Goal: Task Accomplishment & Management: Manage account settings

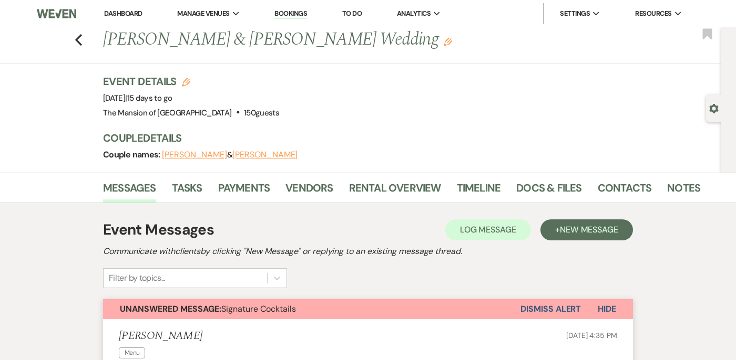
click at [123, 9] on link "Dashboard" at bounding box center [123, 13] width 38 height 9
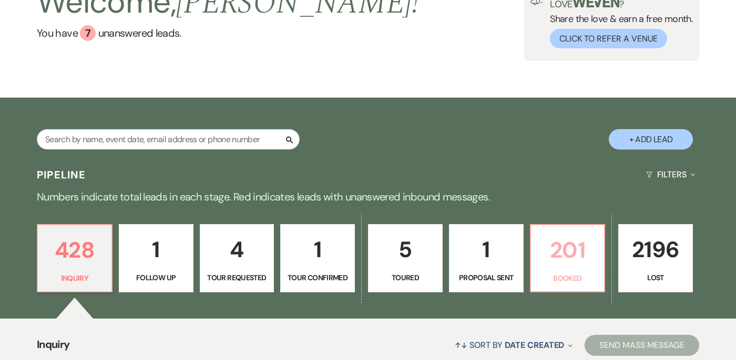
scroll to position [142, 0]
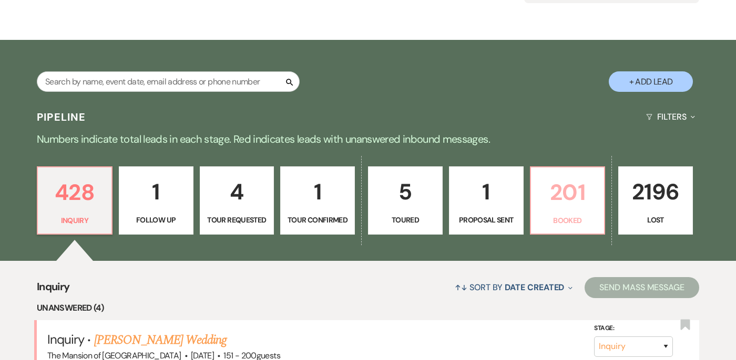
click at [568, 194] on p "201" at bounding box center [567, 192] width 61 height 35
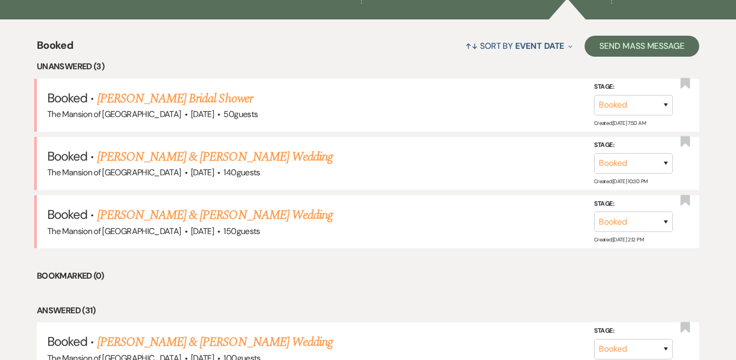
scroll to position [391, 0]
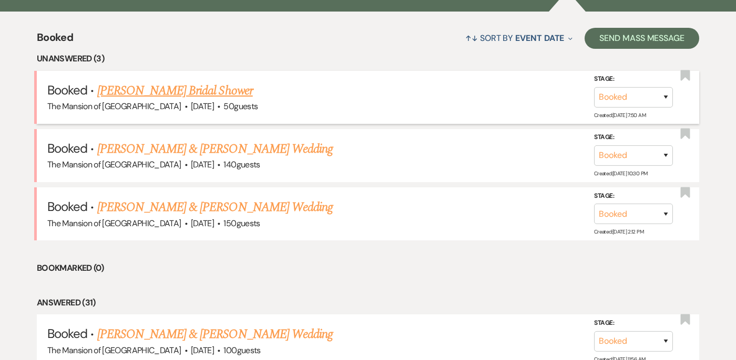
click at [200, 90] on link "[PERSON_NAME] Bridal Shower" at bounding box center [175, 90] width 156 height 19
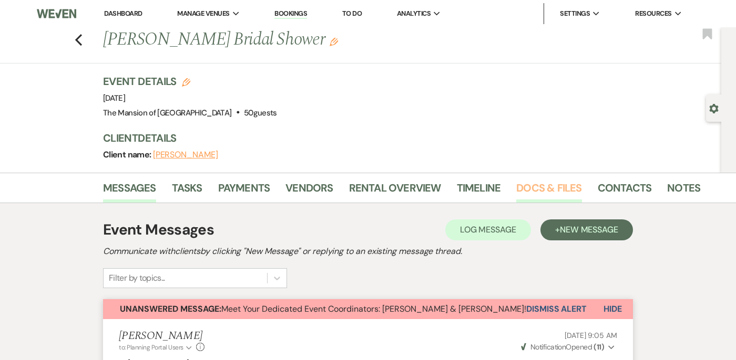
click at [543, 183] on link "Docs & Files" at bounding box center [548, 191] width 65 height 23
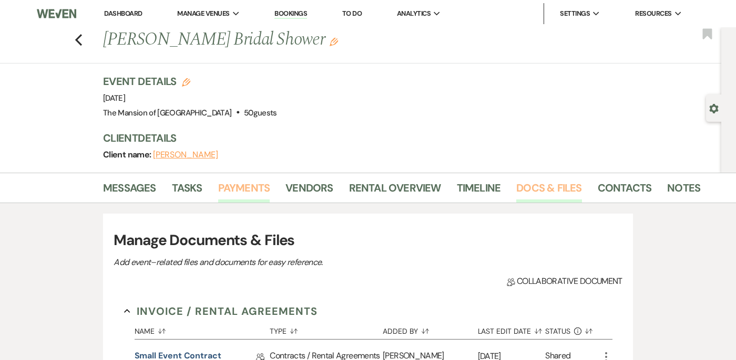
scroll to position [437, 0]
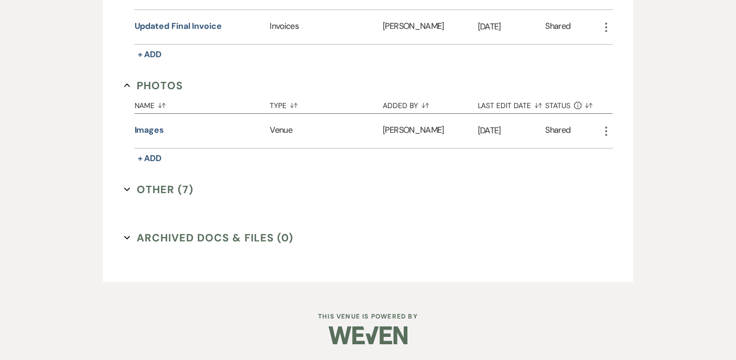
click at [125, 189] on icon "Expand" at bounding box center [127, 190] width 6 height 6
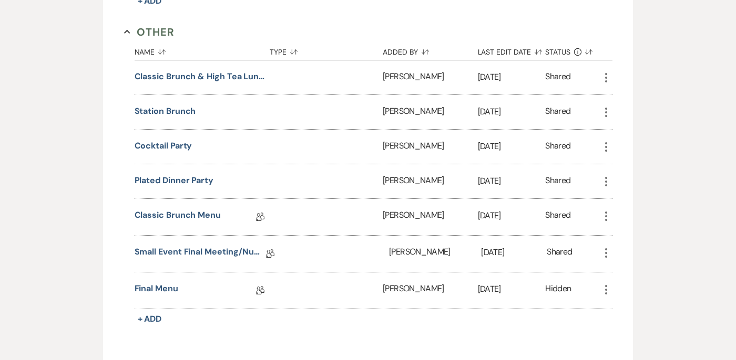
scroll to position [598, 0]
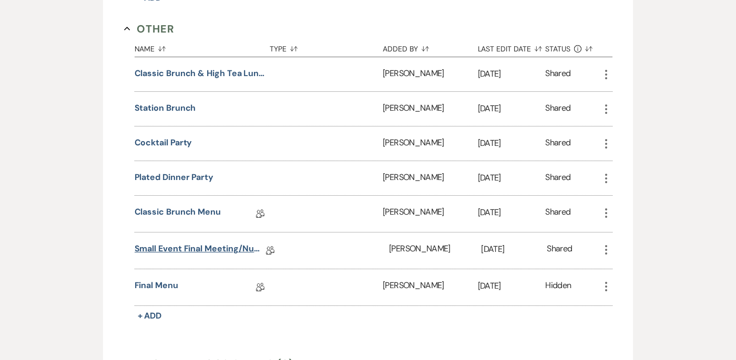
click at [176, 252] on link "Small Event Final Meeting/Numbers Doc" at bounding box center [200, 251] width 131 height 16
